Goal: Navigation & Orientation: Find specific page/section

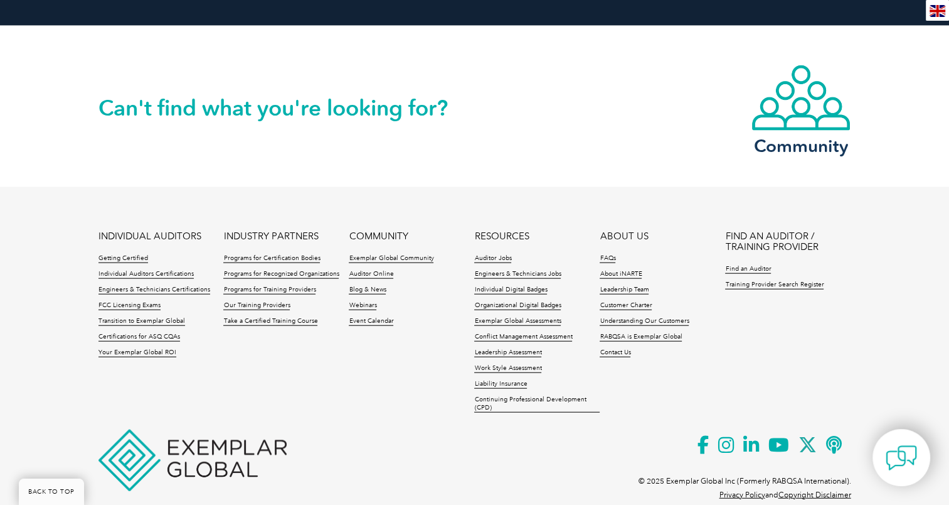
scroll to position [2933, 0]
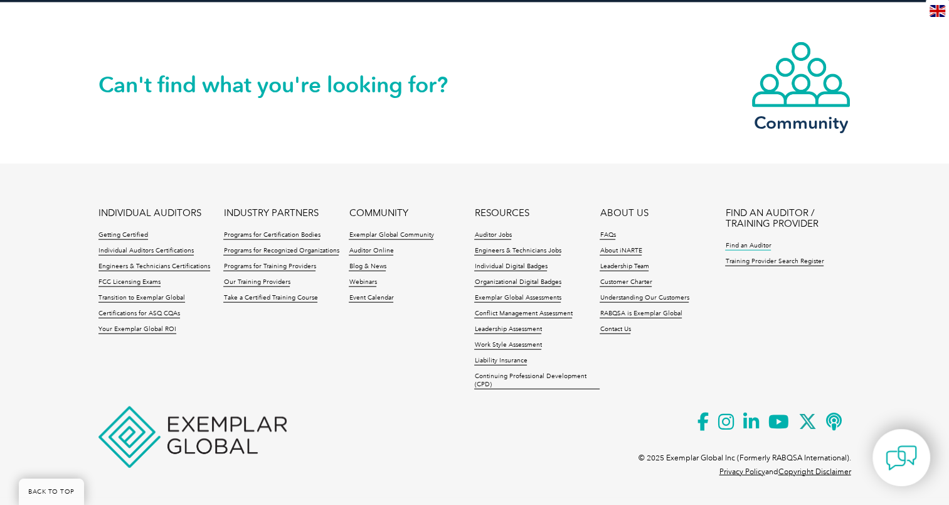
click at [750, 244] on link "Find an Auditor" at bounding box center [748, 246] width 46 height 9
